Goal: Transaction & Acquisition: Download file/media

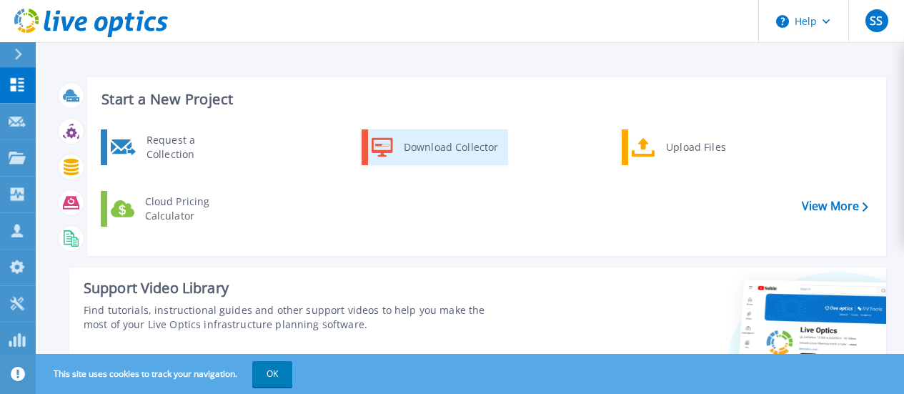
click at [445, 153] on div "Download Collector" at bounding box center [451, 147] width 108 height 29
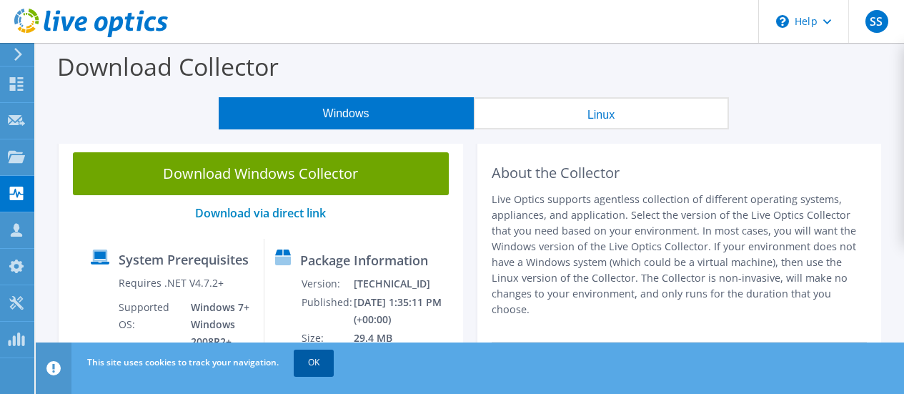
click at [321, 372] on link "OK" at bounding box center [314, 363] width 40 height 26
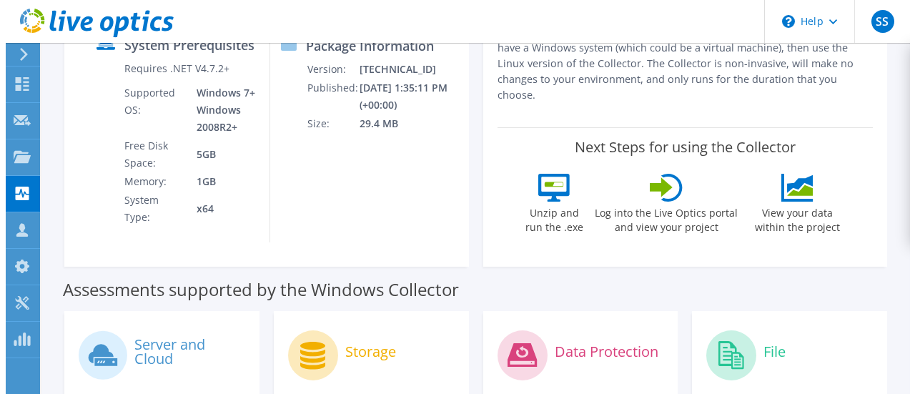
scroll to position [143, 0]
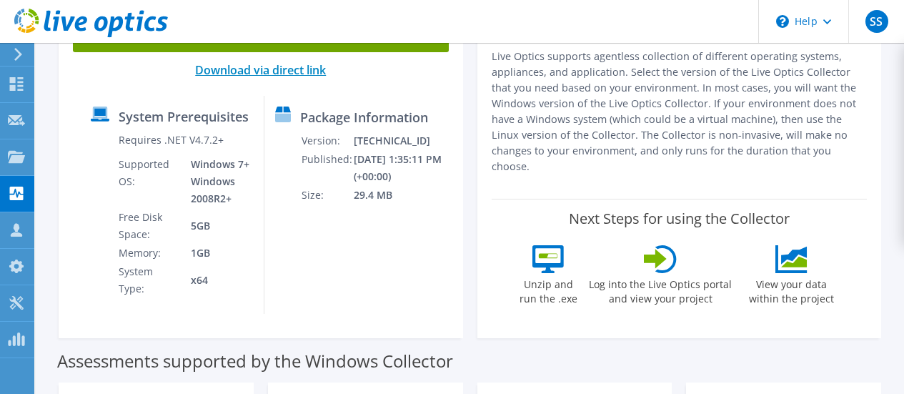
click at [269, 70] on link "Download via direct link" at bounding box center [260, 70] width 131 height 16
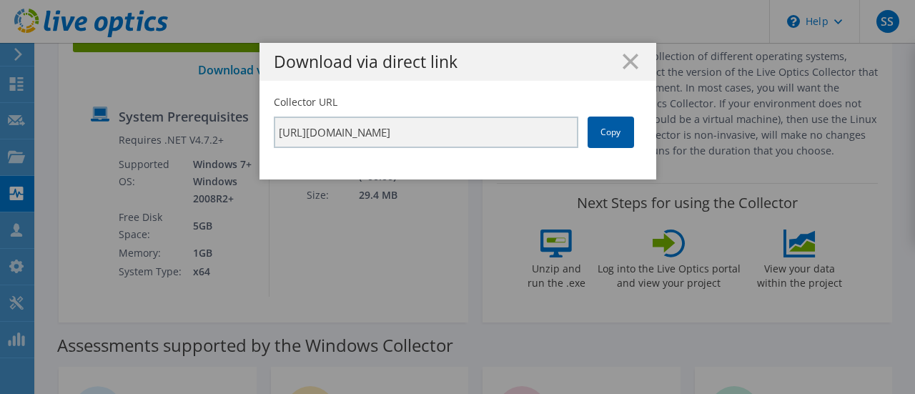
click at [611, 134] on link "Copy" at bounding box center [611, 132] width 46 height 31
